Goal: Obtain resource: Download file/media

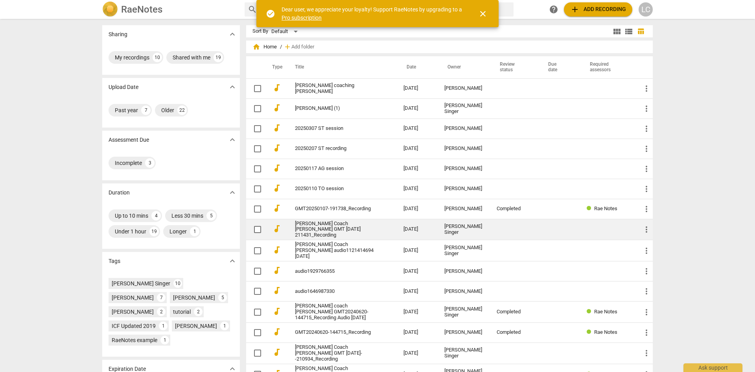
click at [319, 227] on link "[PERSON_NAME] Coach [PERSON_NAME] GMT [DATE] 211431_Recording" at bounding box center [335, 230] width 80 height 18
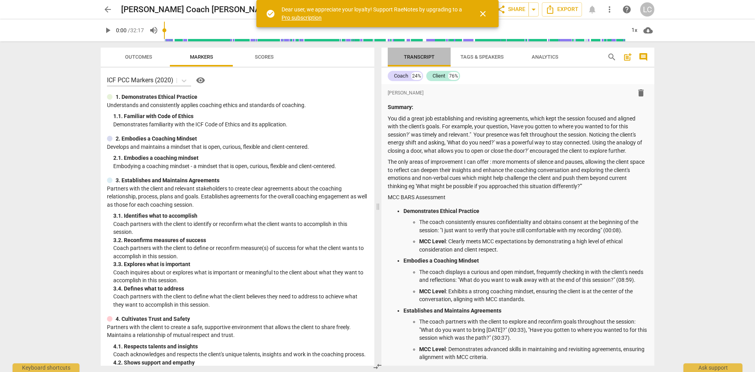
click at [428, 58] on span "Transcript" at bounding box center [419, 57] width 31 height 6
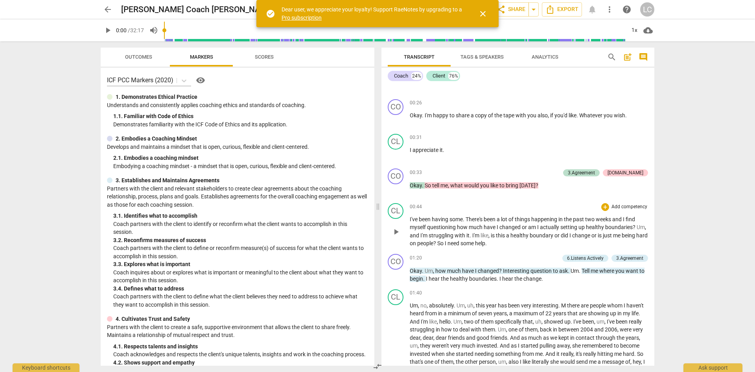
scroll to position [748, 0]
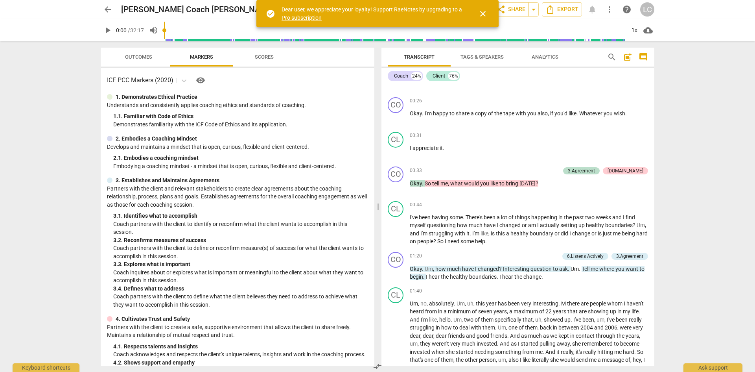
click at [497, 55] on span "Tags & Speakers" at bounding box center [482, 57] width 62 height 11
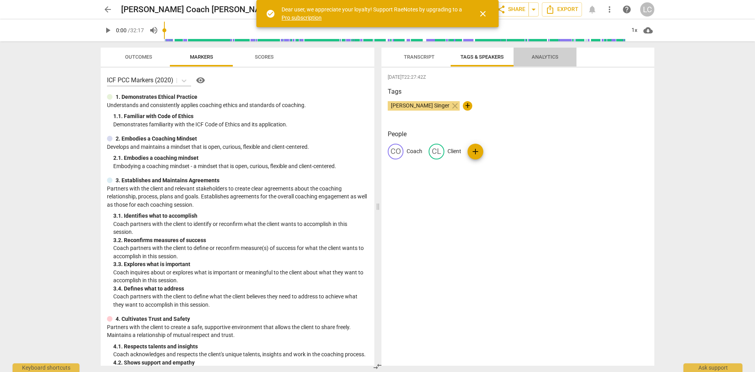
click at [544, 55] on span "Analytics" at bounding box center [545, 57] width 27 height 6
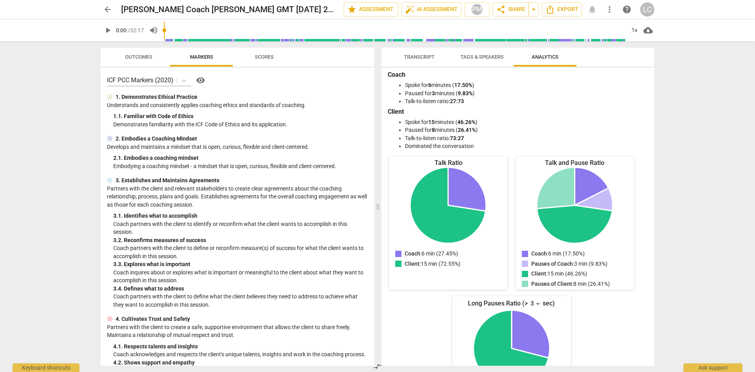
scroll to position [0, 0]
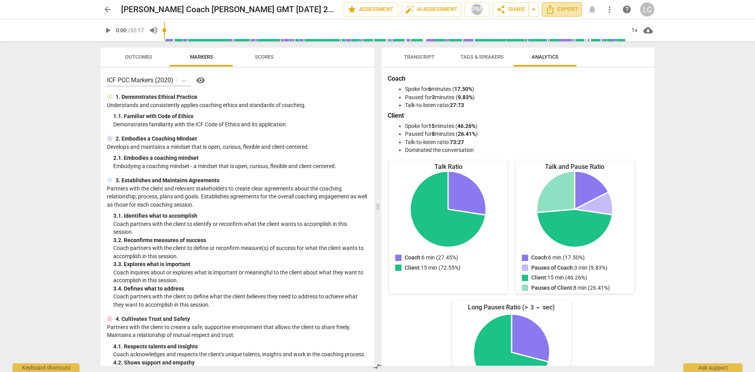
click at [562, 7] on span "Export" at bounding box center [562, 9] width 33 height 9
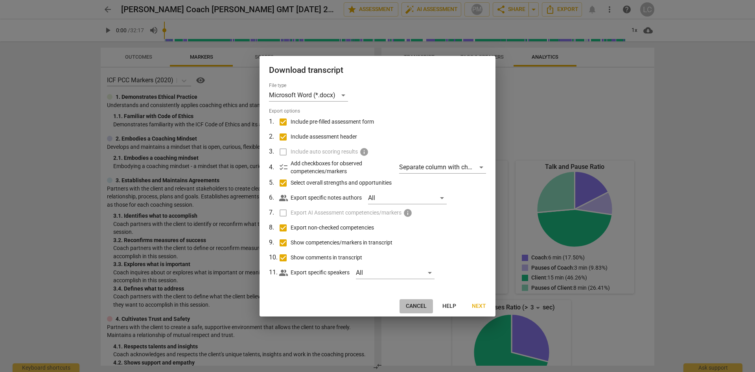
click at [417, 305] on span "Cancel" at bounding box center [416, 306] width 21 height 8
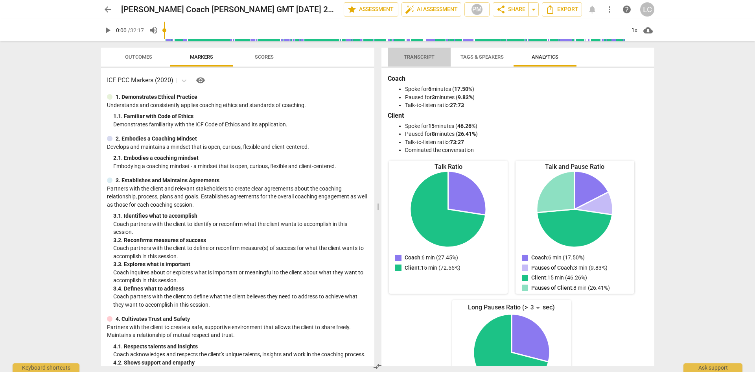
click at [424, 54] on span "Transcript" at bounding box center [419, 57] width 31 height 6
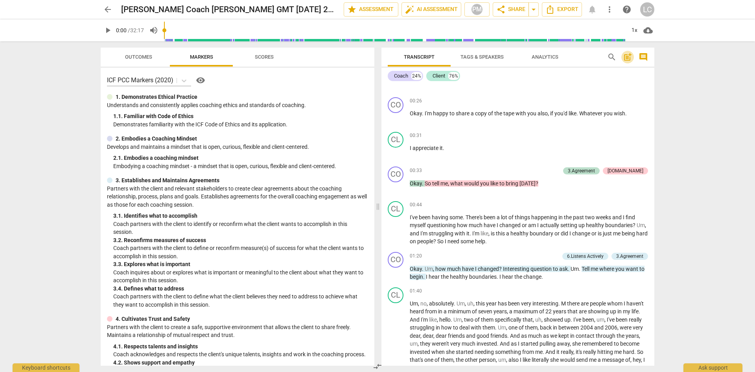
click at [626, 57] on span "post_add" at bounding box center [627, 56] width 9 height 9
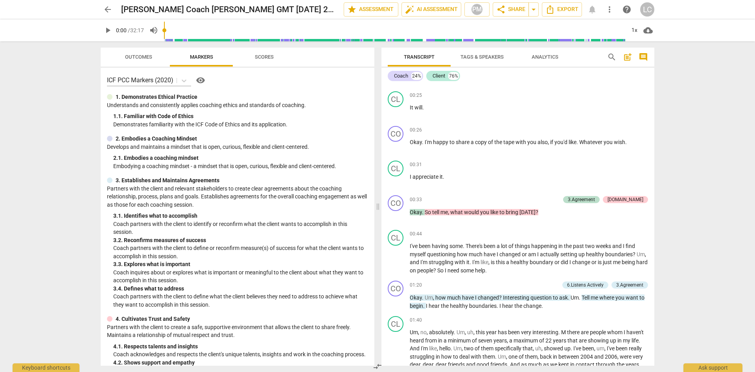
scroll to position [633, 0]
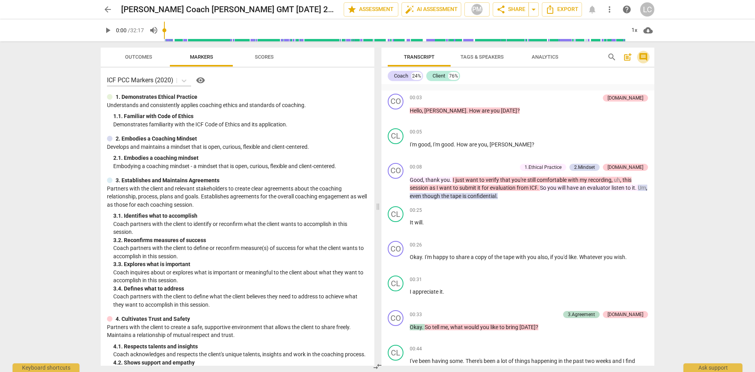
click at [642, 54] on span "comment" at bounding box center [643, 56] width 9 height 9
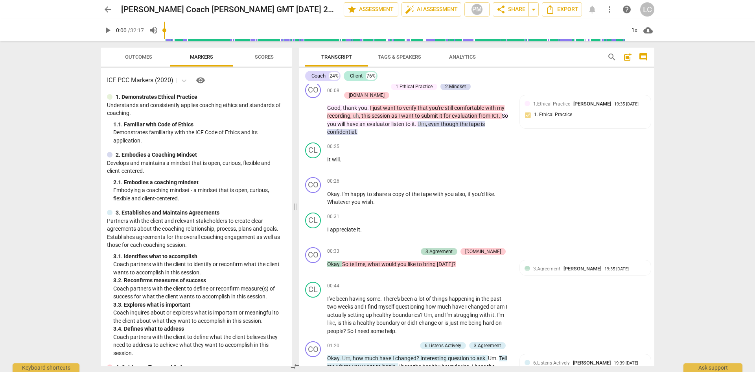
scroll to position [552, 0]
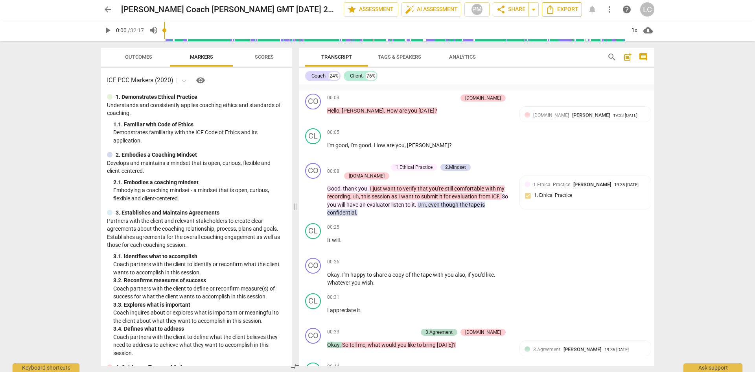
click at [568, 7] on span "Export" at bounding box center [562, 9] width 33 height 9
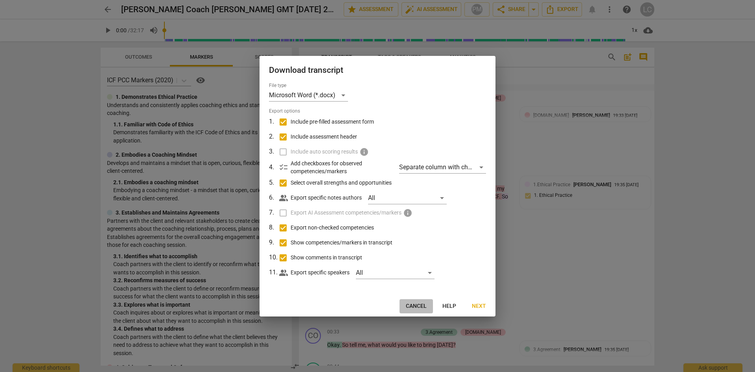
click at [416, 304] on span "Cancel" at bounding box center [416, 306] width 21 height 8
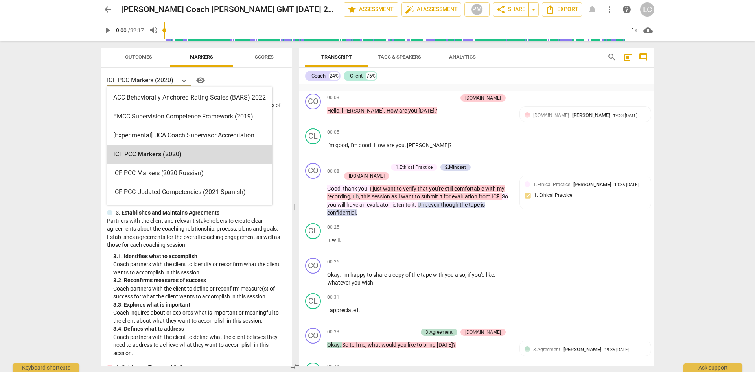
click at [140, 80] on p "ICF PCC Markers (2020)" at bounding box center [140, 80] width 66 height 9
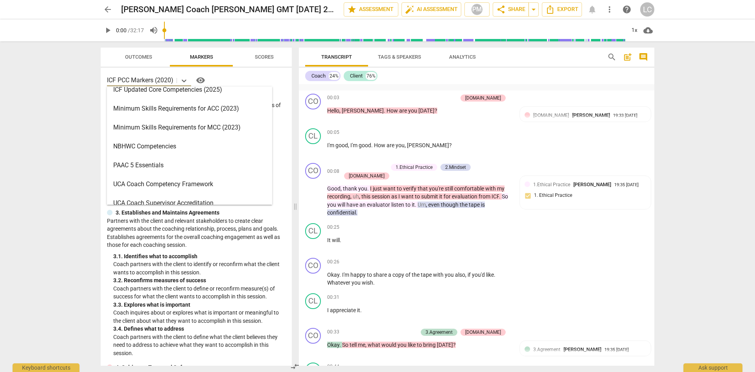
scroll to position [206, 0]
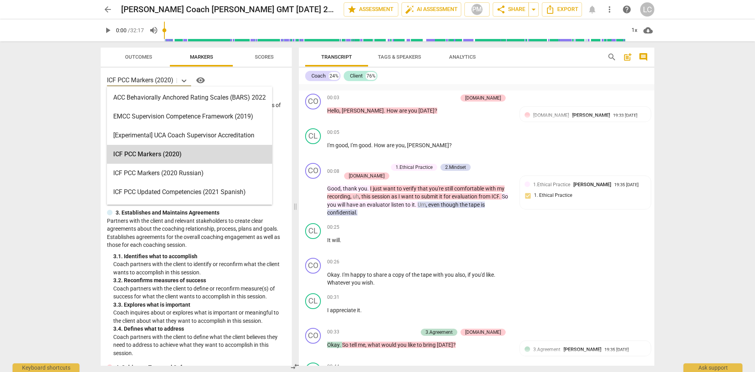
click at [152, 78] on p "ICF PCC Markers (2020)" at bounding box center [140, 80] width 66 height 9
